Goal: Task Accomplishment & Management: Use online tool/utility

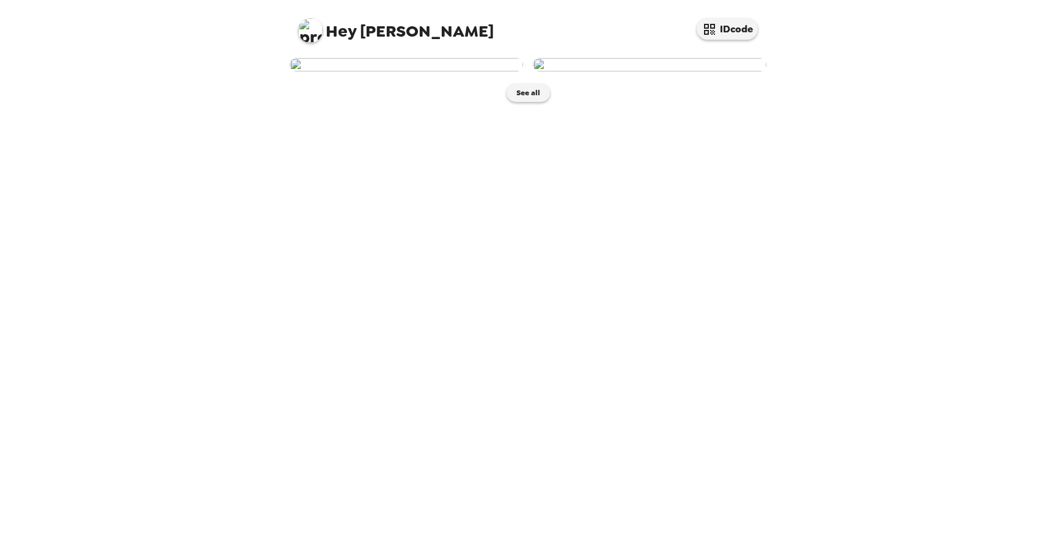
click at [634, 71] on img at bounding box center [649, 64] width 233 height 13
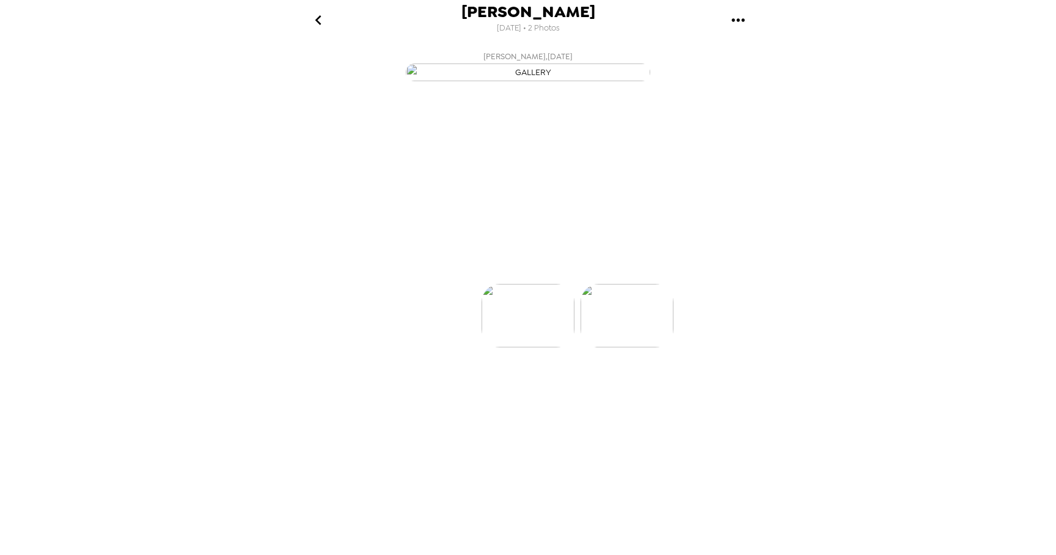
scroll to position [0, 98]
click at [591, 273] on icon at bounding box center [581, 262] width 21 height 21
